Goal: Transaction & Acquisition: Purchase product/service

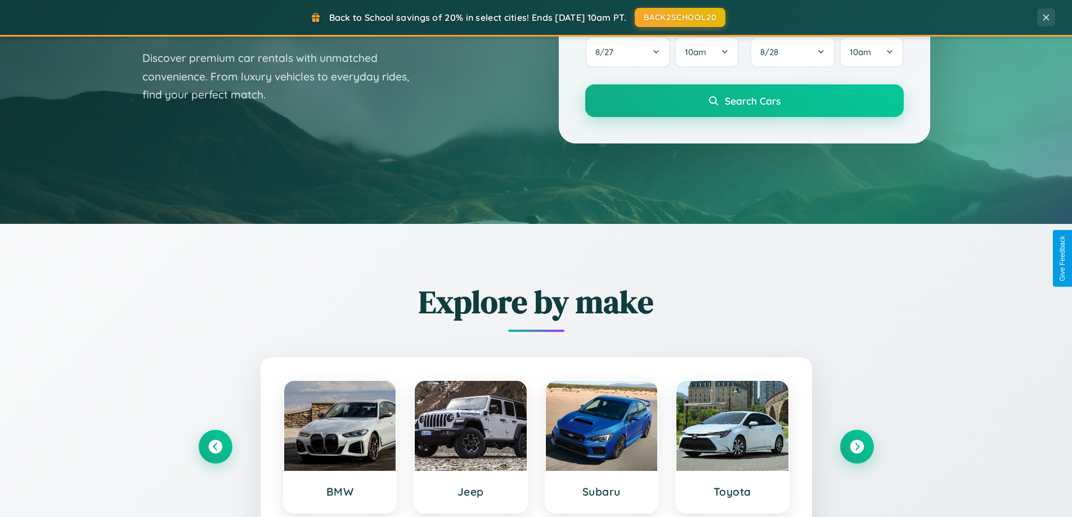
scroll to position [774, 0]
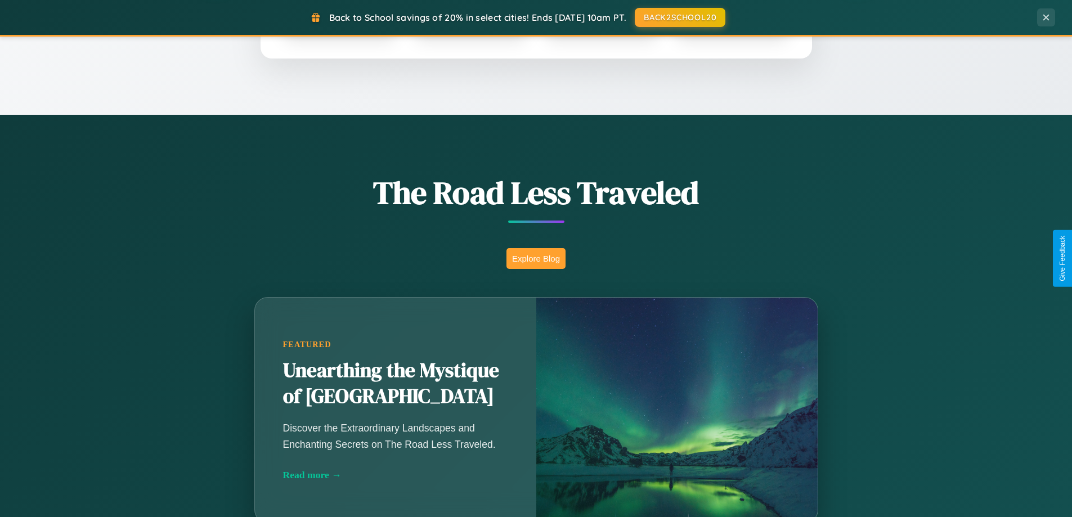
click at [536, 258] on button "Explore Blog" at bounding box center [535, 258] width 59 height 21
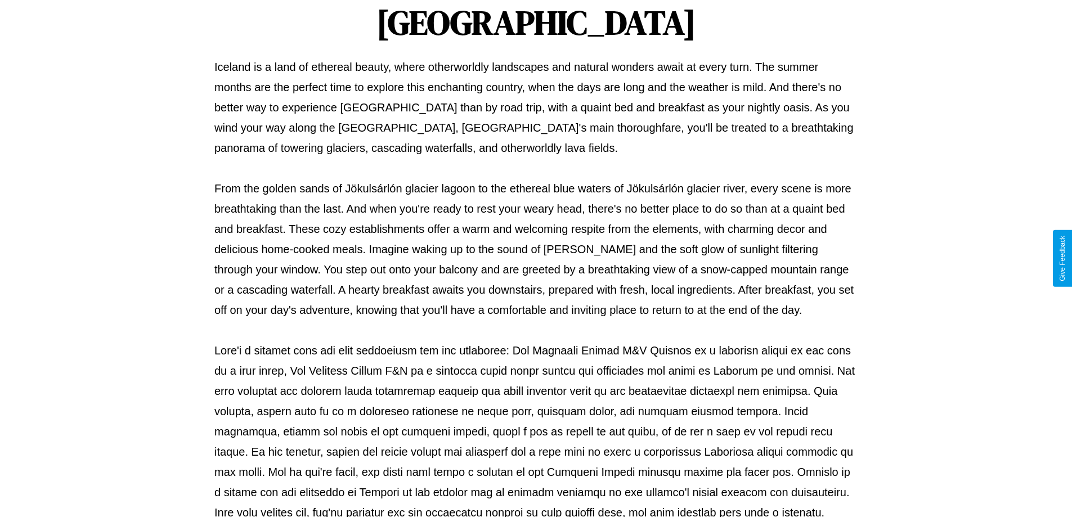
scroll to position [364, 0]
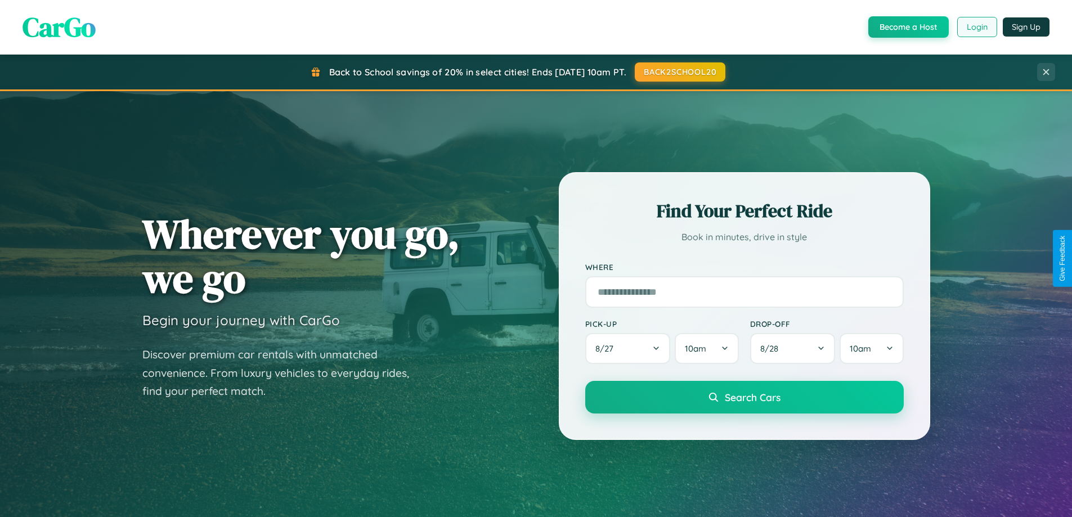
click at [976, 27] on button "Login" at bounding box center [977, 27] width 40 height 20
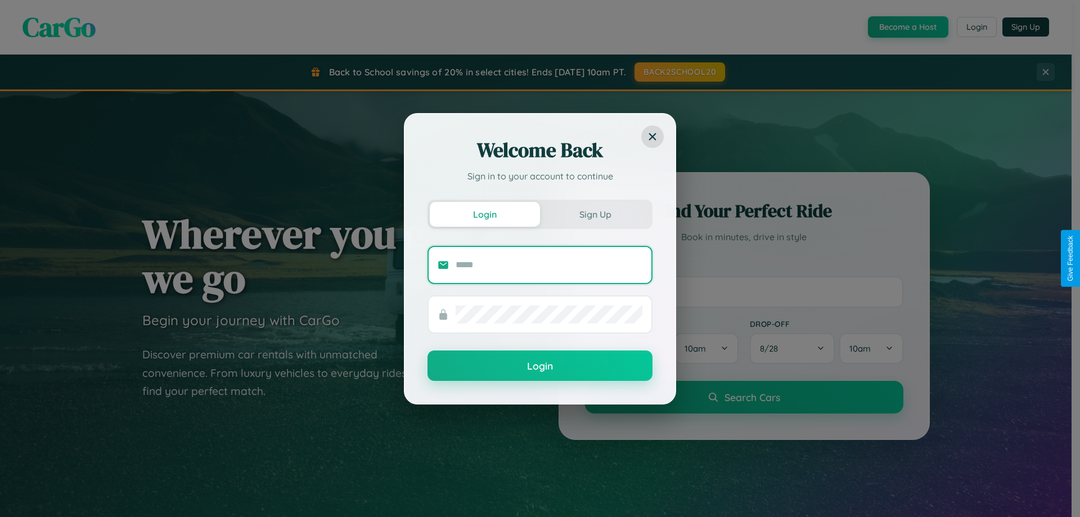
click at [549, 264] on input "text" at bounding box center [549, 265] width 187 height 18
type input "**********"
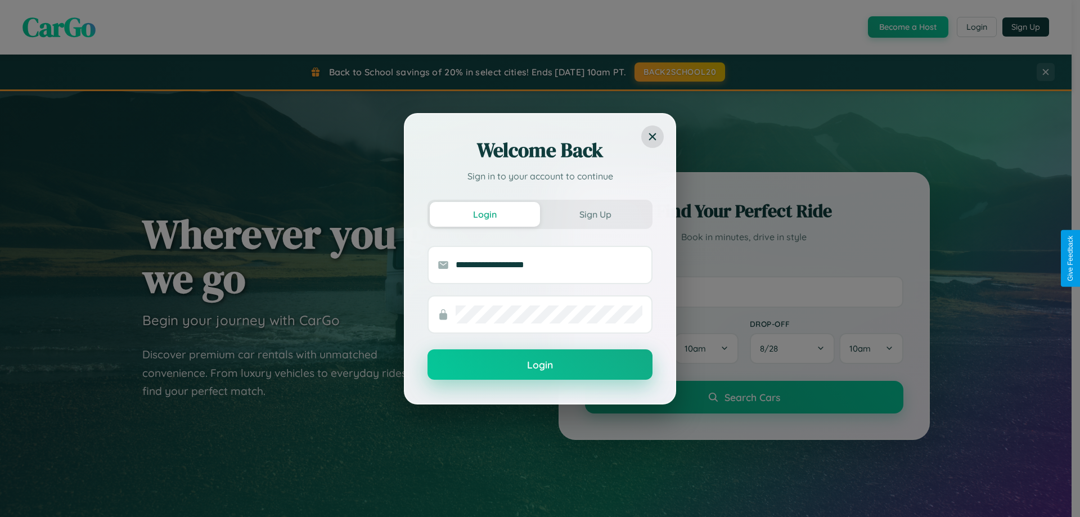
click at [540, 365] on button "Login" at bounding box center [540, 364] width 225 height 30
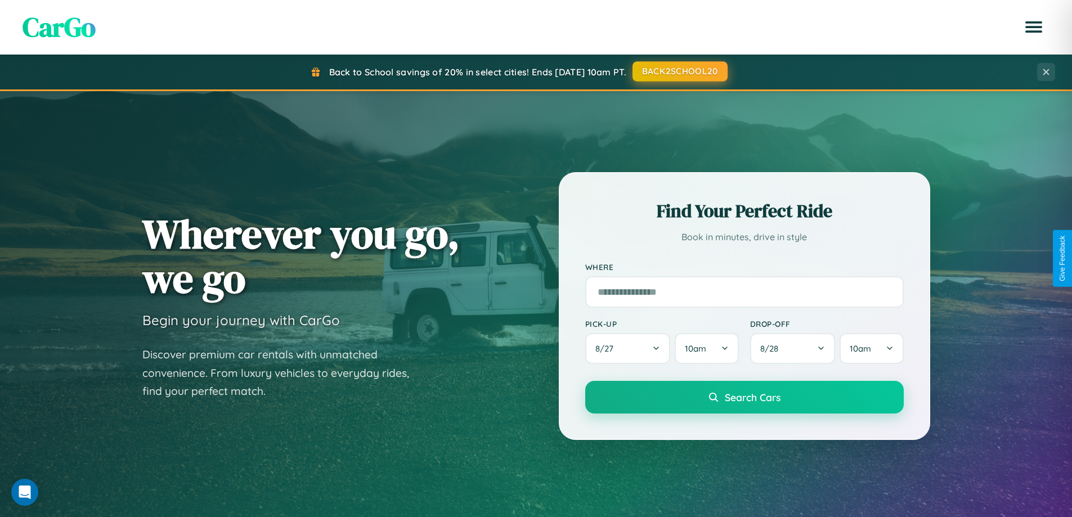
click at [679, 71] on button "BACK2SCHOOL20" at bounding box center [679, 71] width 95 height 20
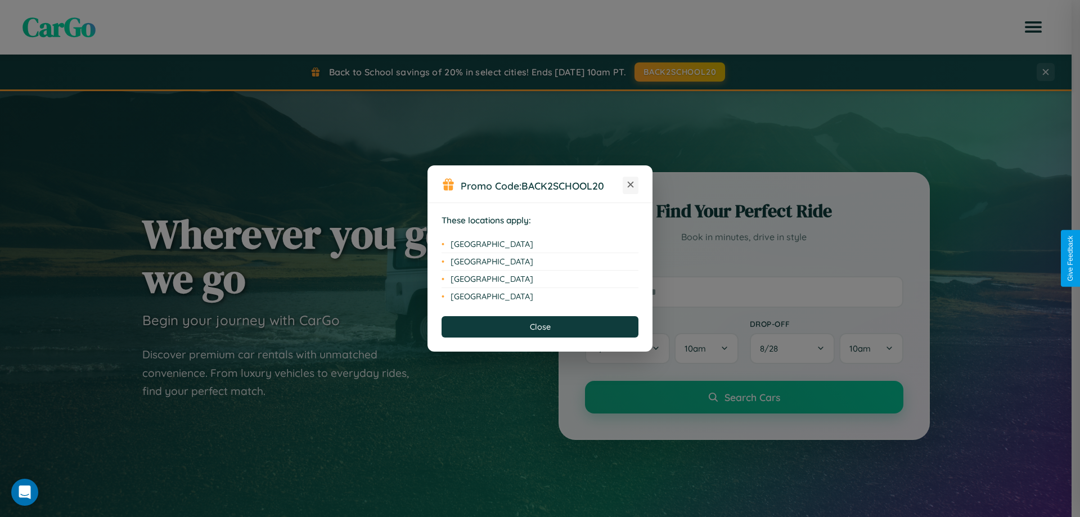
click at [631, 185] on icon at bounding box center [631, 185] width 6 height 6
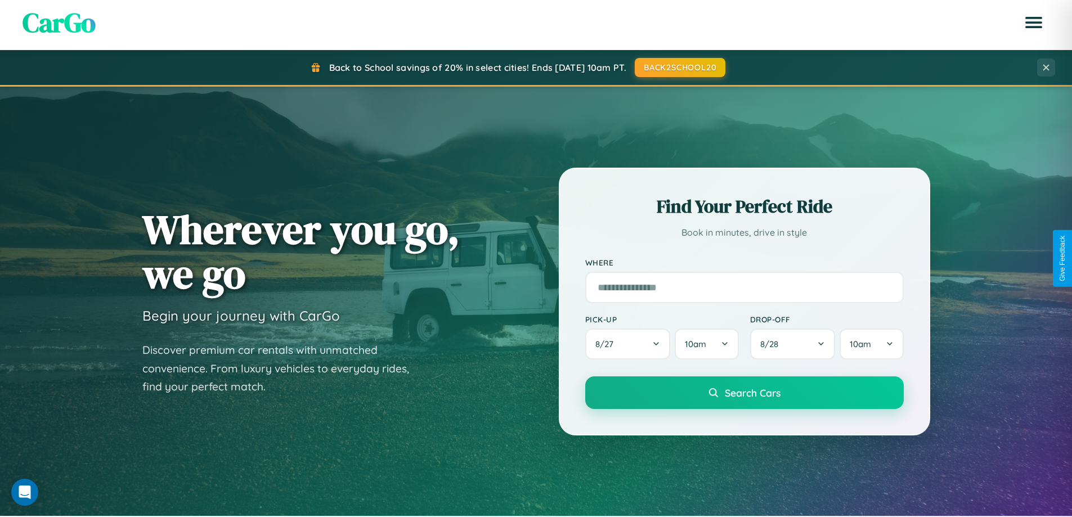
scroll to position [33, 0]
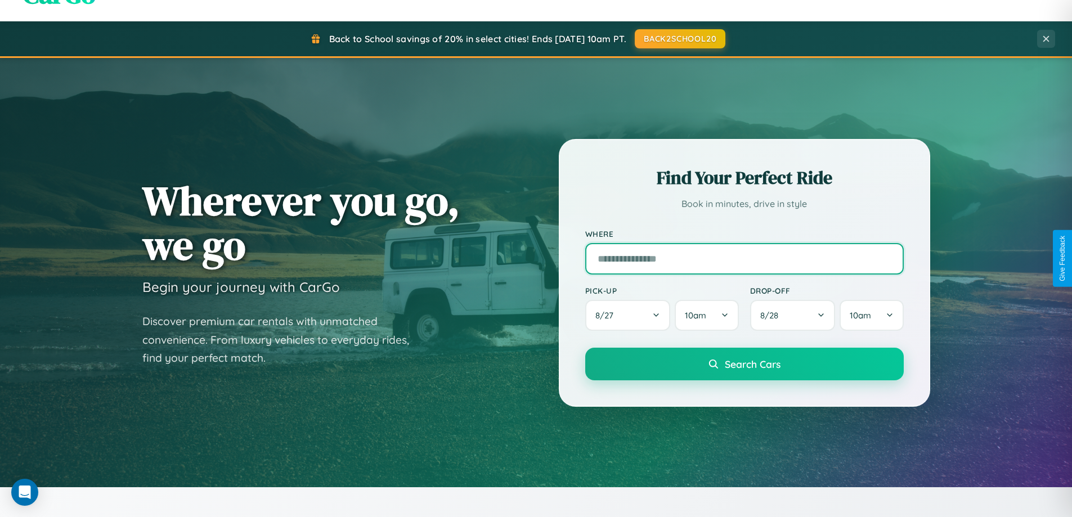
click at [744, 258] on input "text" at bounding box center [744, 259] width 318 height 32
type input "**********"
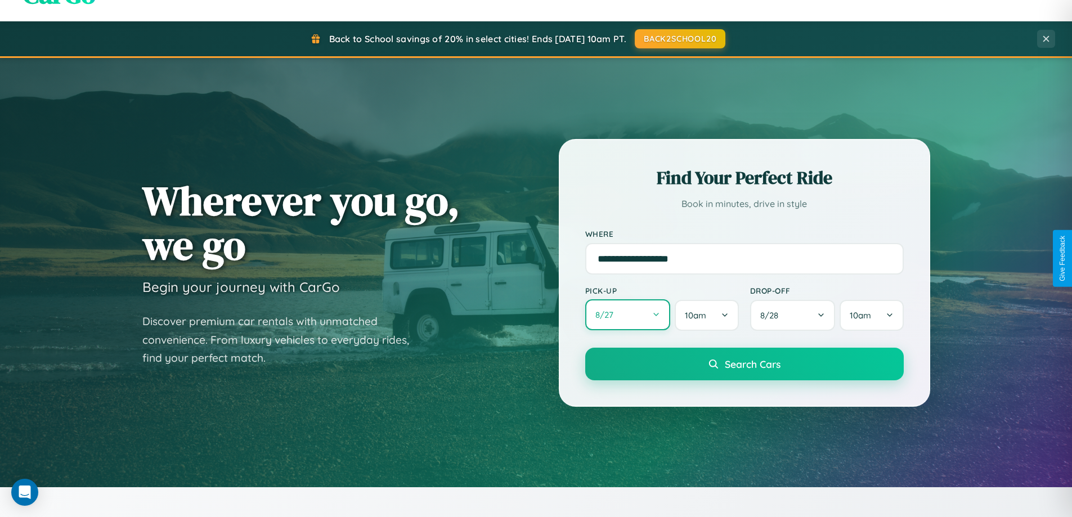
click at [627, 315] on button "8 / 27" at bounding box center [628, 314] width 86 height 31
select select "*"
select select "****"
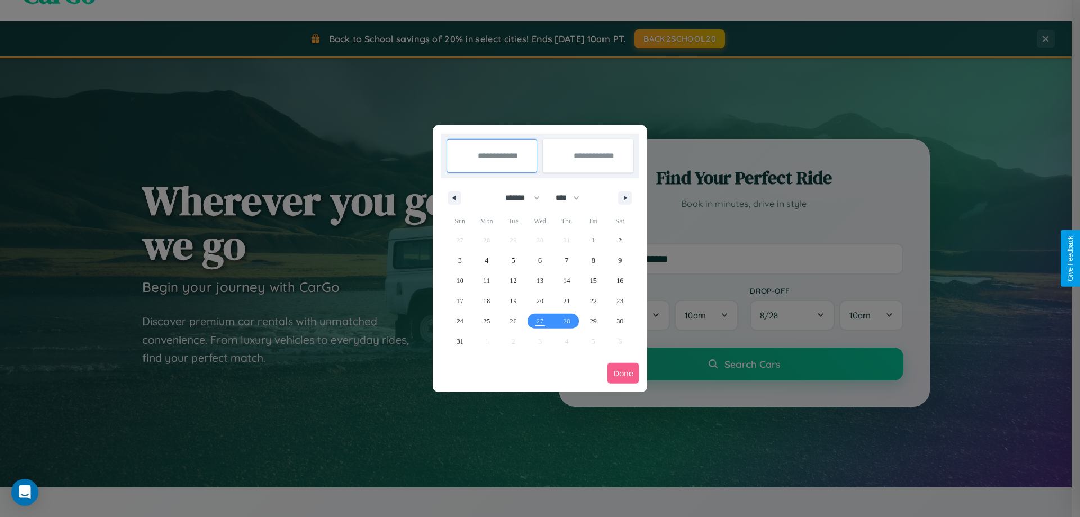
drag, startPoint x: 518, startPoint y: 198, endPoint x: 540, endPoint y: 226, distance: 36.0
click at [518, 198] on select "******* ******** ***** ***** *** **** **** ****** ********* ******* ******** **…" at bounding box center [521, 197] width 48 height 19
select select "**"
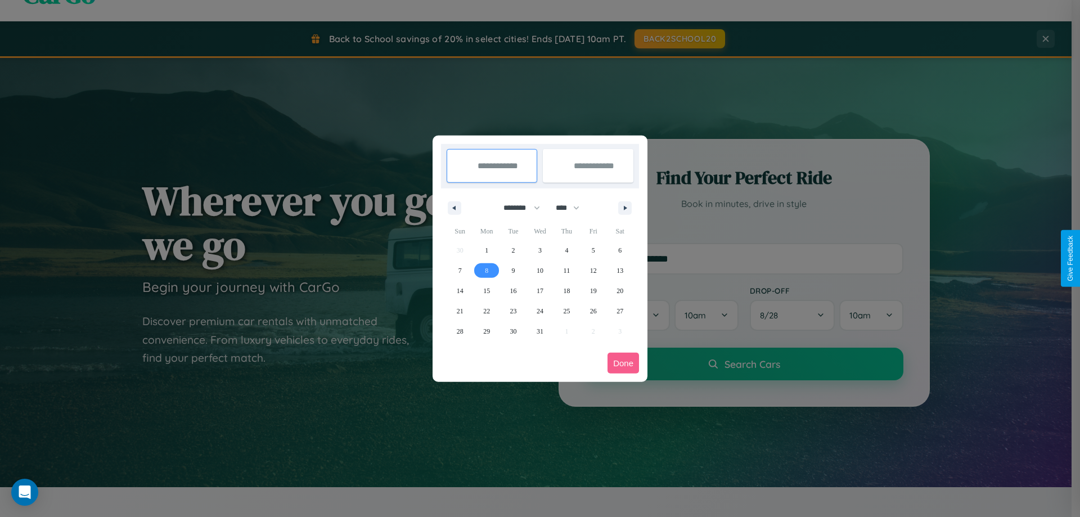
click at [487, 270] on span "8" at bounding box center [486, 271] width 3 height 20
type input "**********"
click at [567, 270] on span "11" at bounding box center [567, 271] width 7 height 20
type input "**********"
click at [623, 363] on button "Done" at bounding box center [624, 363] width 32 height 21
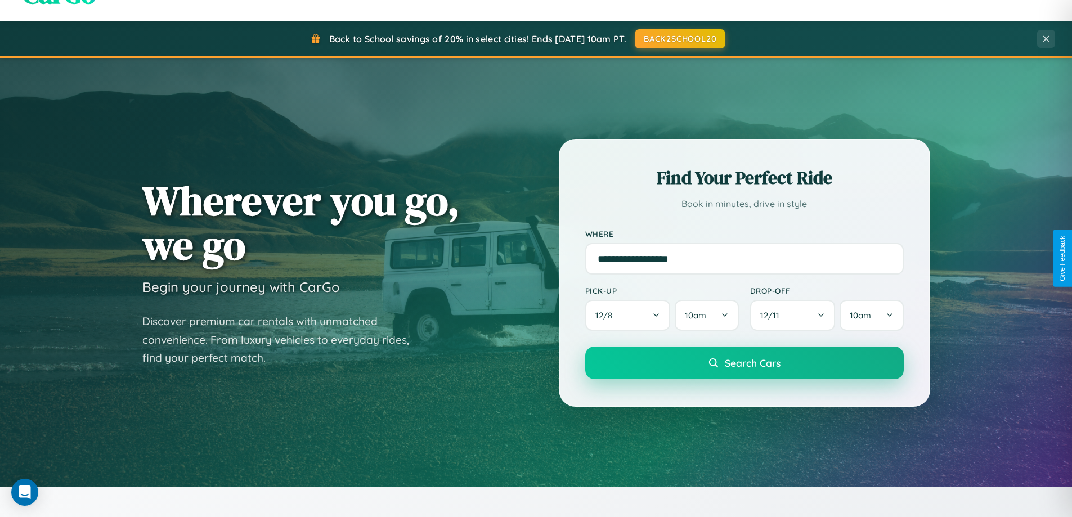
click at [744, 363] on span "Search Cars" at bounding box center [753, 363] width 56 height 12
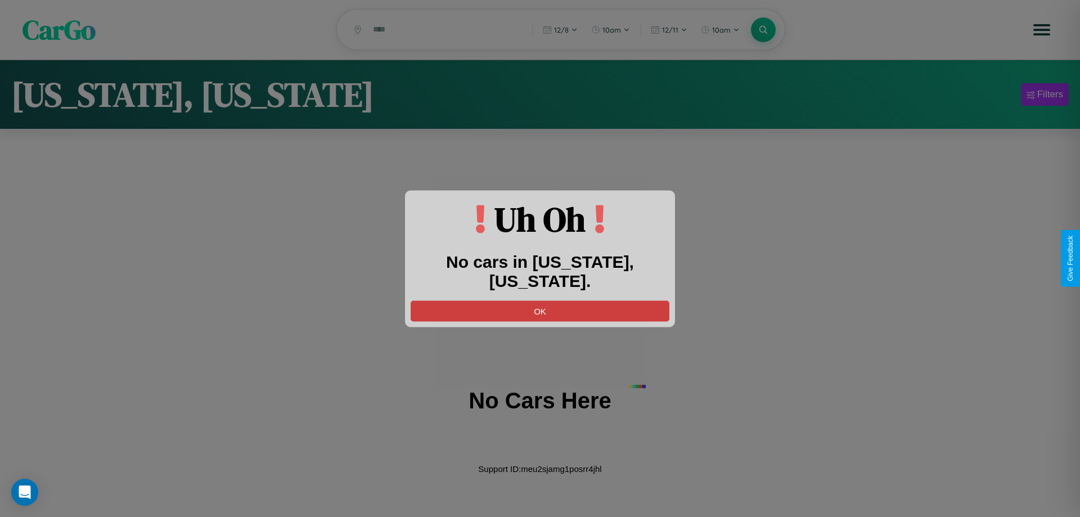
click at [540, 300] on button "OK" at bounding box center [540, 310] width 259 height 21
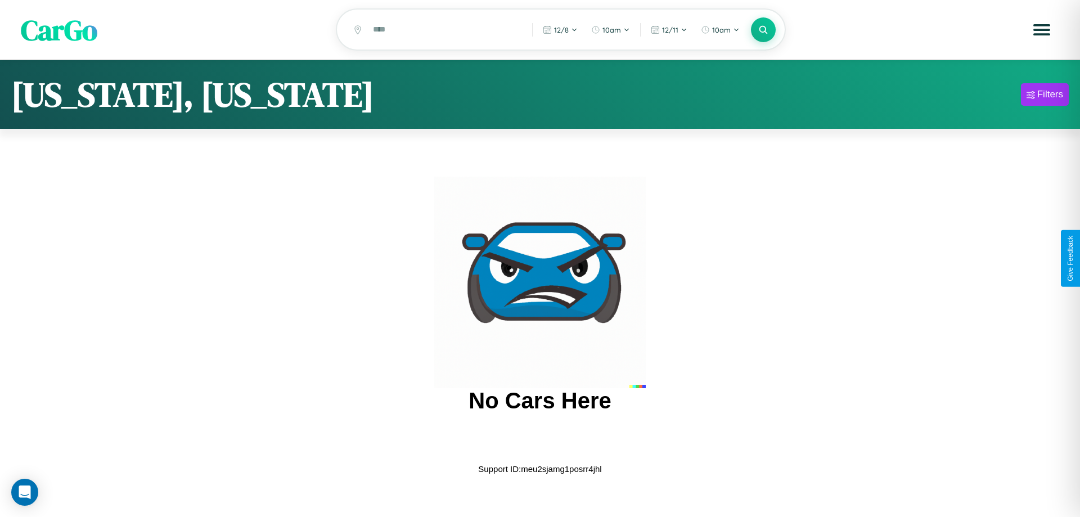
click at [59, 30] on span "CarGo" at bounding box center [59, 29] width 77 height 39
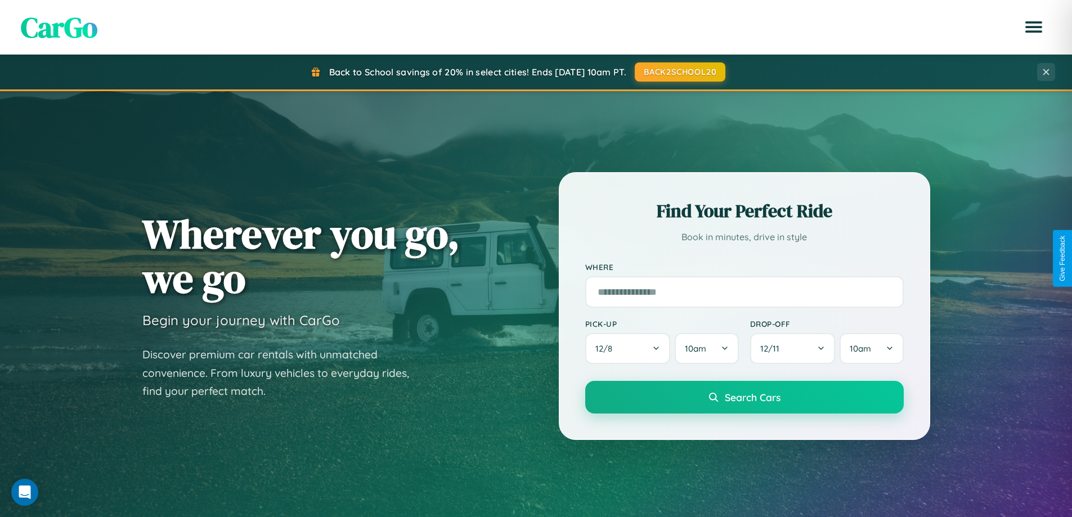
scroll to position [485, 0]
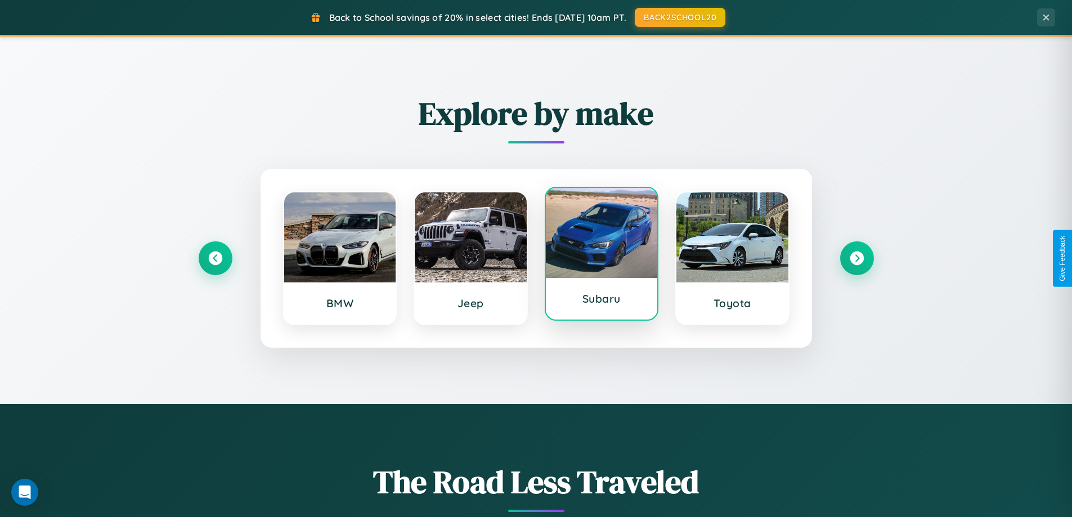
click at [601, 256] on div at bounding box center [602, 233] width 112 height 90
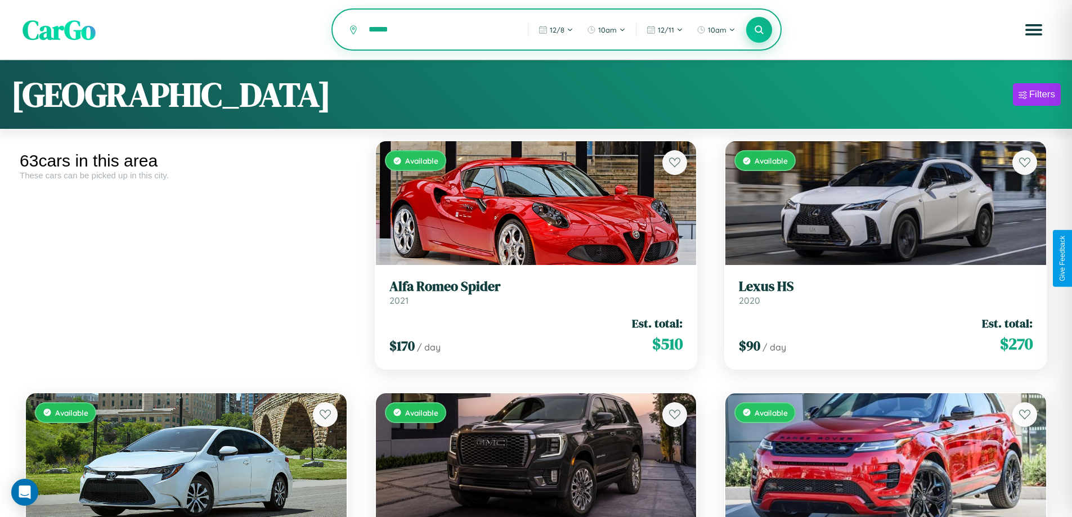
type input "******"
click at [759, 30] on icon at bounding box center [759, 29] width 11 height 11
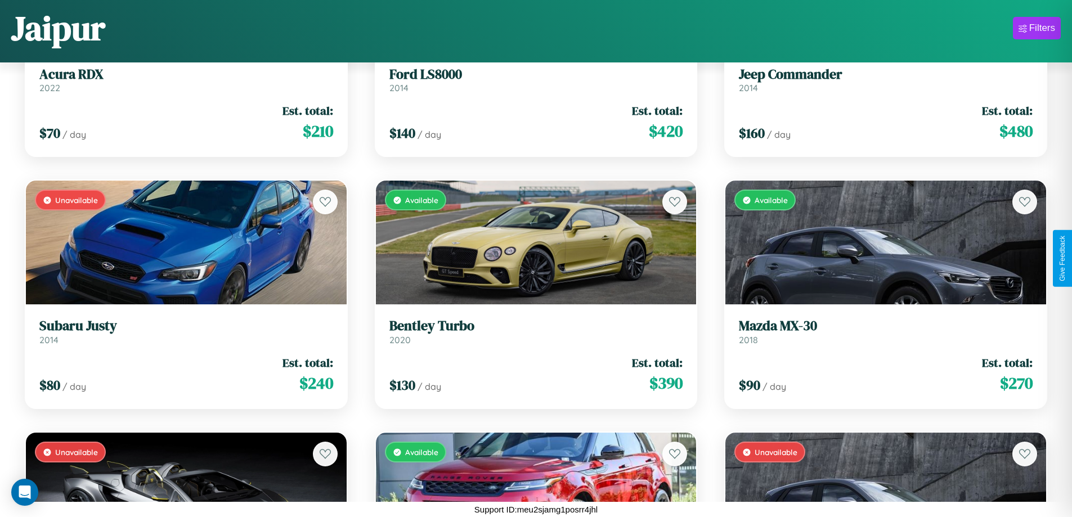
scroll to position [662, 0]
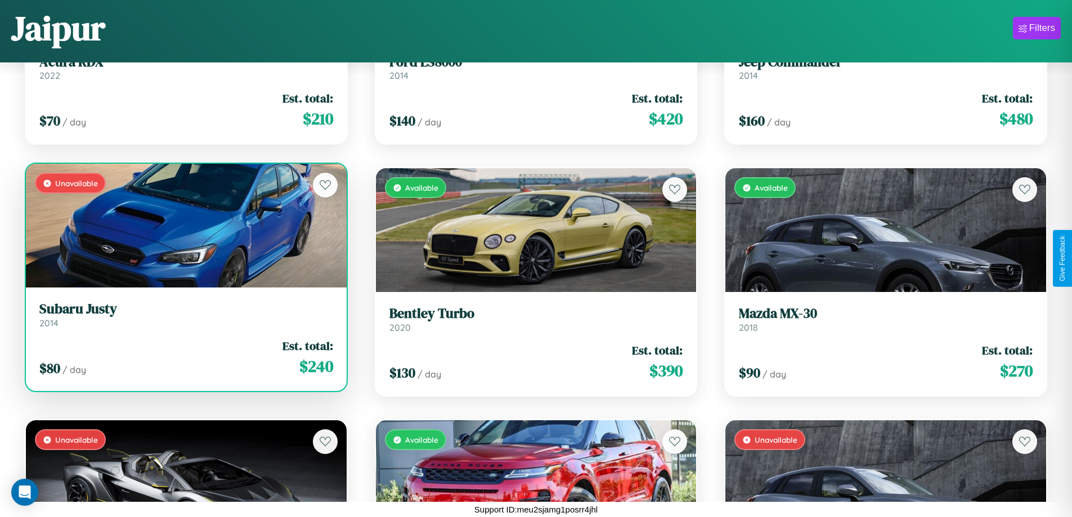
click at [185, 319] on link "Subaru Justy 2014" at bounding box center [186, 315] width 294 height 28
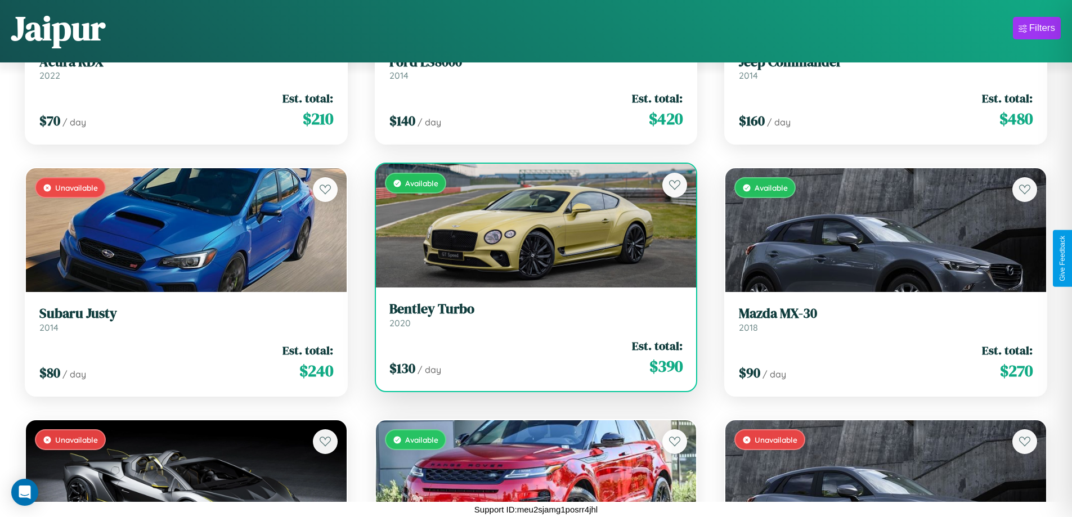
click at [531, 357] on div "$ 130 / day Est. total: $ 390" at bounding box center [536, 358] width 294 height 40
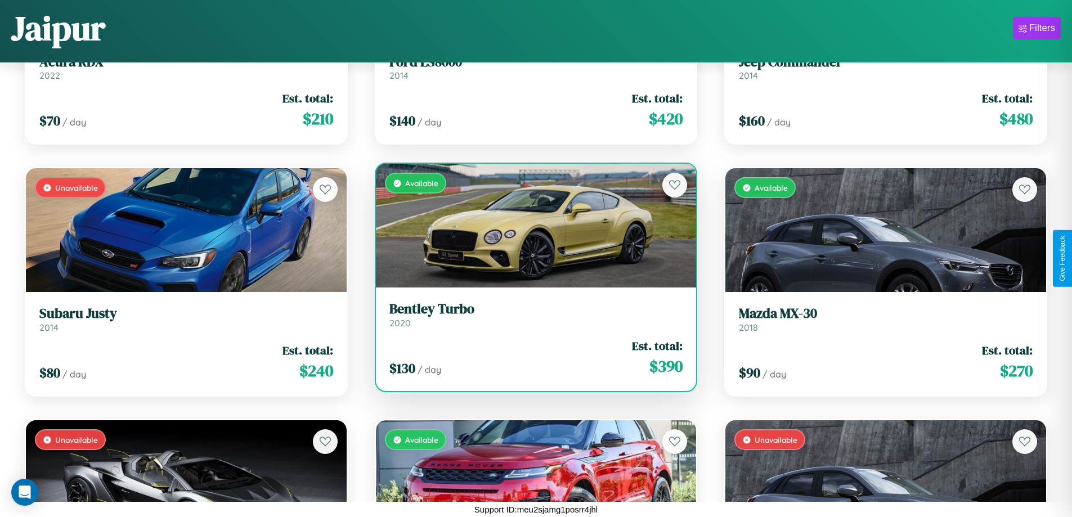
click at [531, 357] on div "$ 130 / day Est. total: $ 390" at bounding box center [536, 358] width 294 height 40
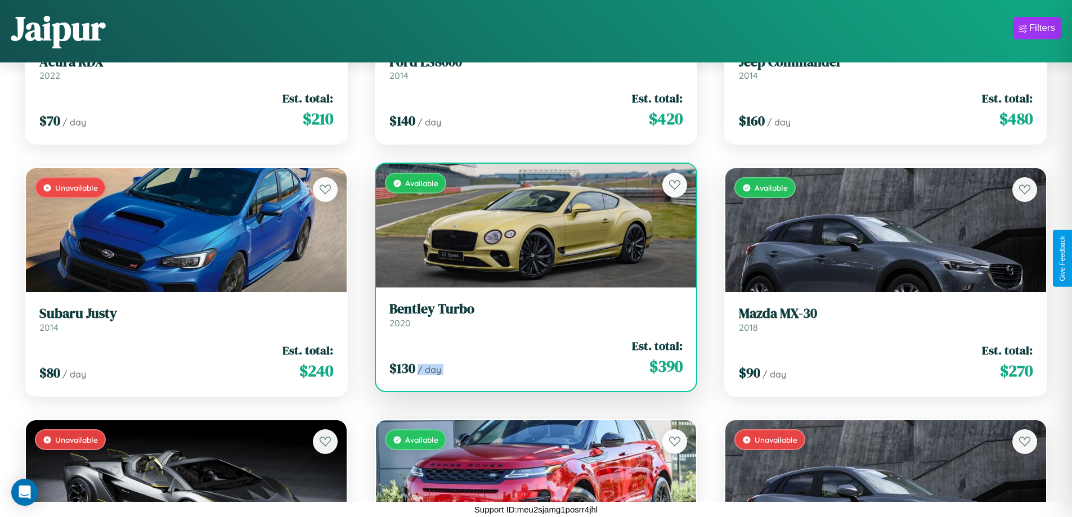
click at [531, 357] on div "$ 130 / day Est. total: $ 390" at bounding box center [536, 358] width 294 height 40
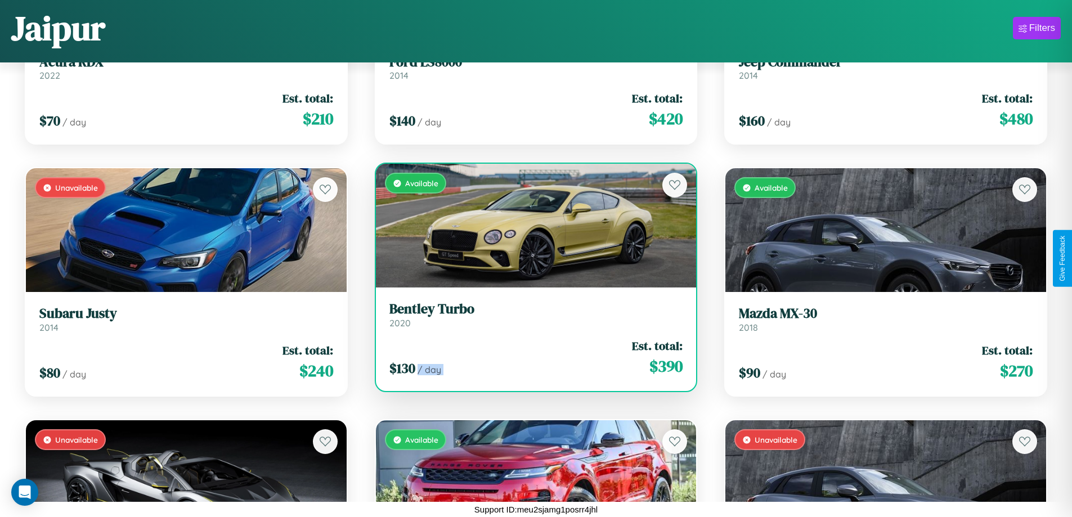
click at [531, 357] on div "$ 130 / day Est. total: $ 390" at bounding box center [536, 358] width 294 height 40
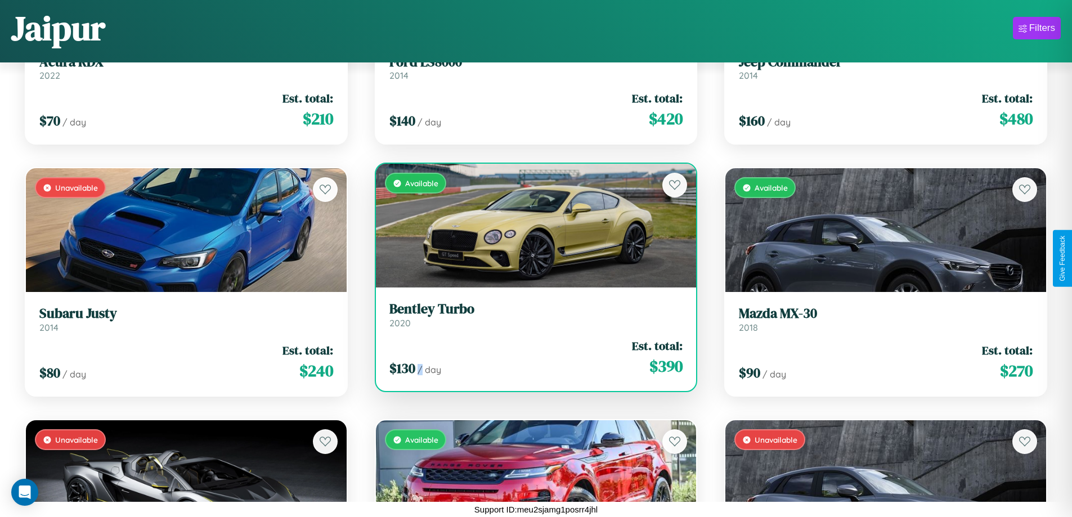
click at [531, 357] on div "$ 130 / day Est. total: $ 390" at bounding box center [536, 358] width 294 height 40
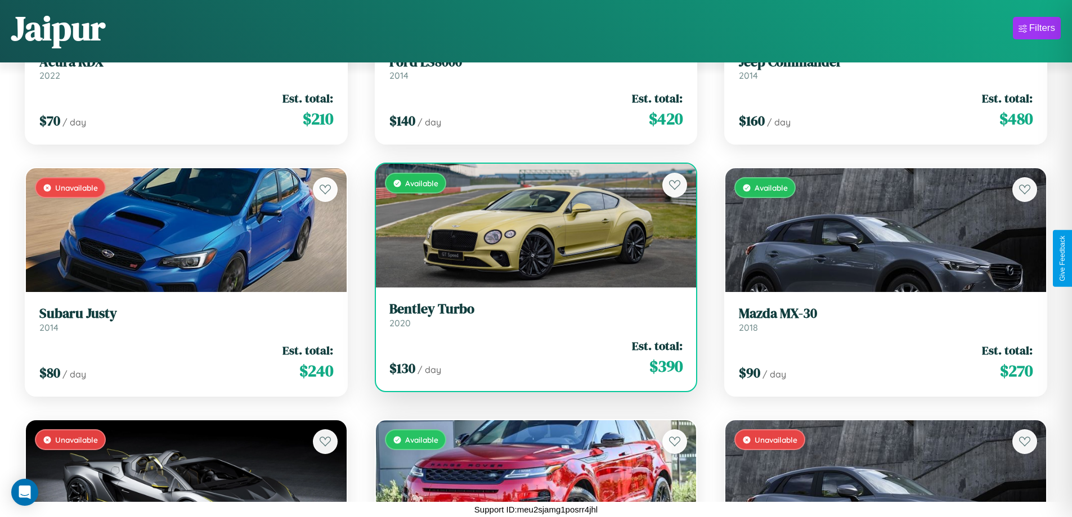
click at [531, 315] on h3 "Bentley Turbo" at bounding box center [536, 309] width 294 height 16
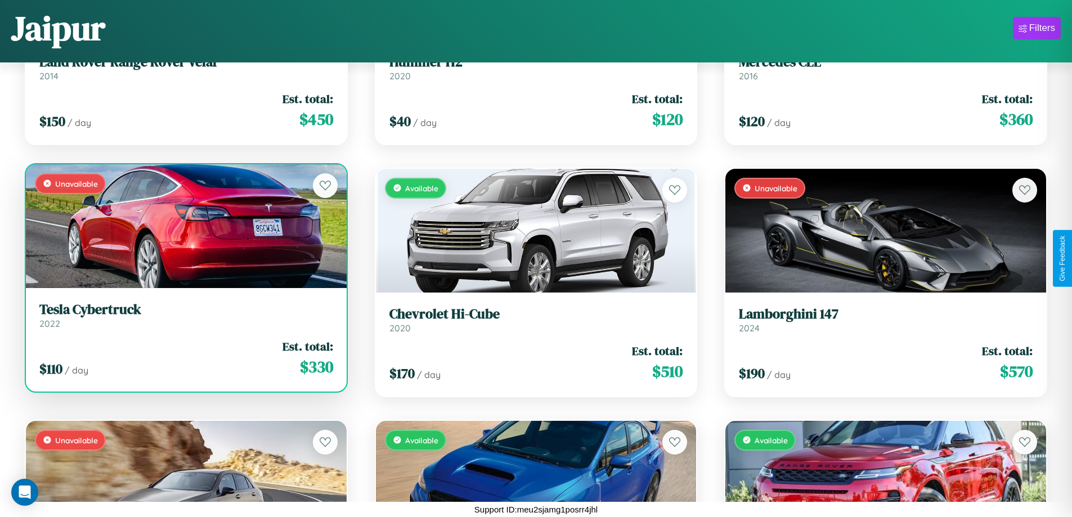
click at [185, 318] on h3 "Tesla Cybertruck" at bounding box center [186, 310] width 294 height 16
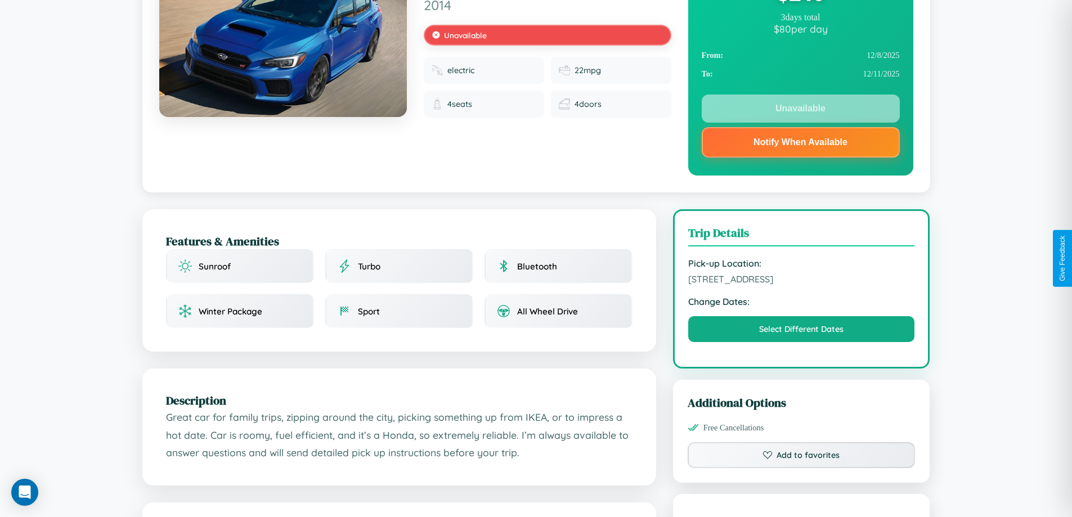
scroll to position [151, 0]
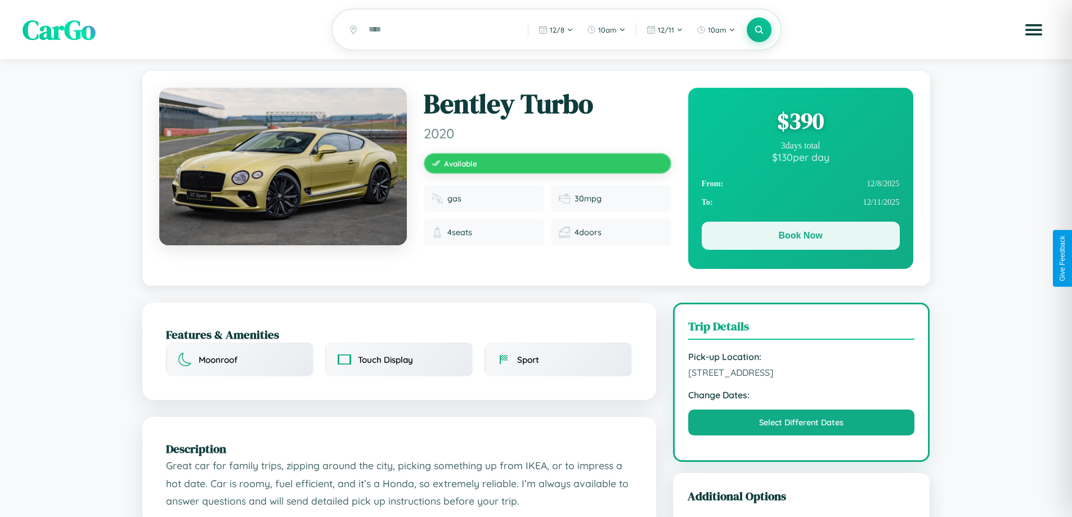
click at [800, 238] on button "Book Now" at bounding box center [801, 236] width 198 height 28
